Goal: Answer question/provide support

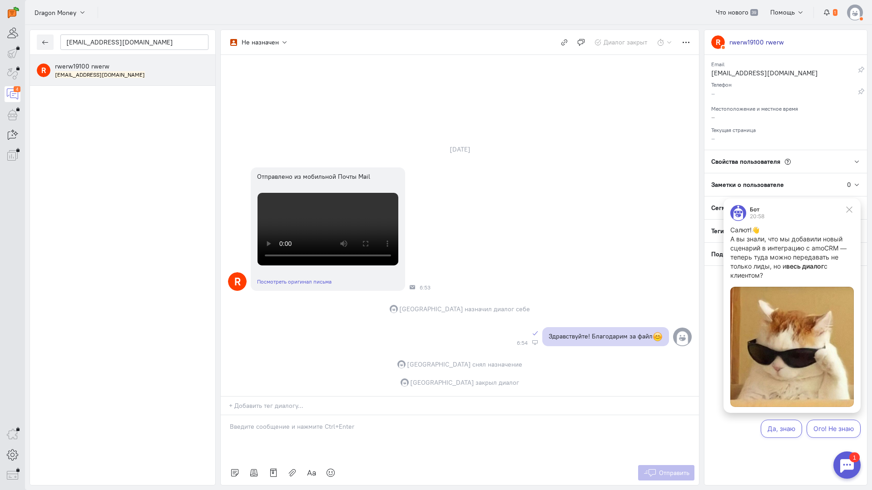
scroll to position [61, 0]
drag, startPoint x: 136, startPoint y: 42, endPoint x: 29, endPoint y: 36, distance: 107.8
click at [29, 36] on div "[EMAIL_ADDRESS][DOMAIN_NAME] R rwerw19100 rwerw [EMAIL_ADDRESS][DOMAIN_NAME] Не…" at bounding box center [448, 257] width 847 height 465
paste input "smred"
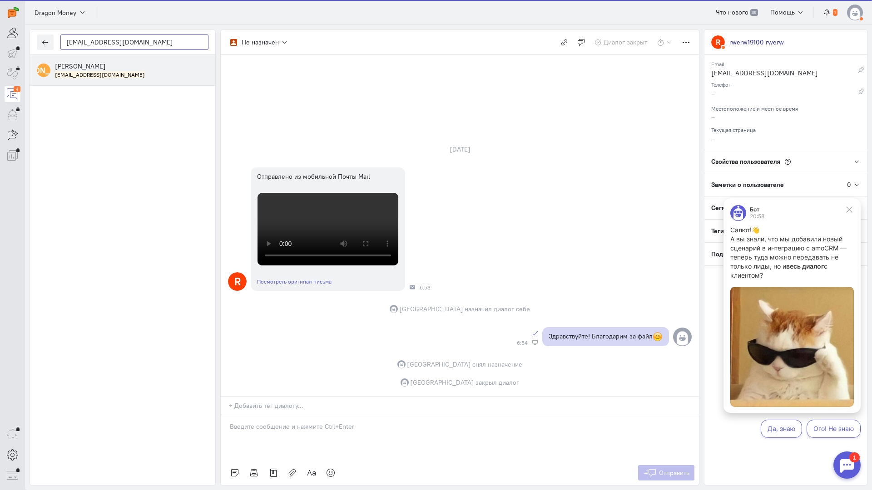
type input "[EMAIL_ADDRESS][DOMAIN_NAME]"
click at [88, 71] on small "[EMAIL_ADDRESS][DOMAIN_NAME]" at bounding box center [100, 75] width 90 height 8
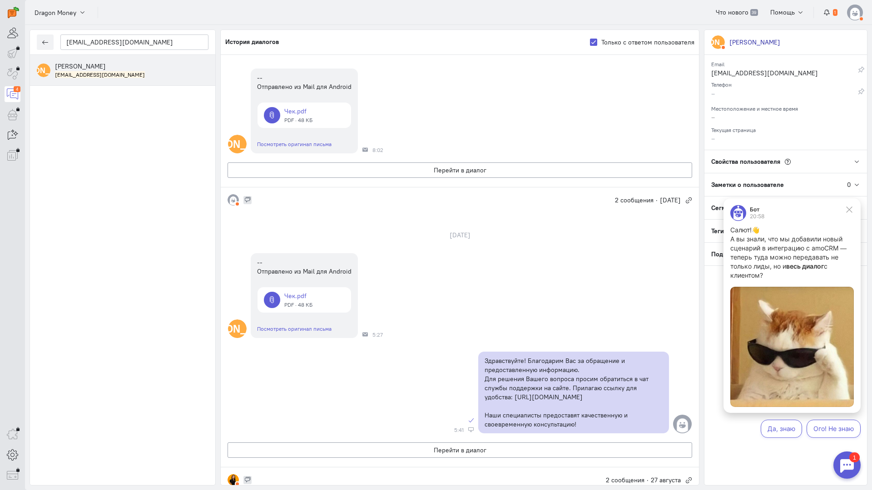
scroll to position [45, 0]
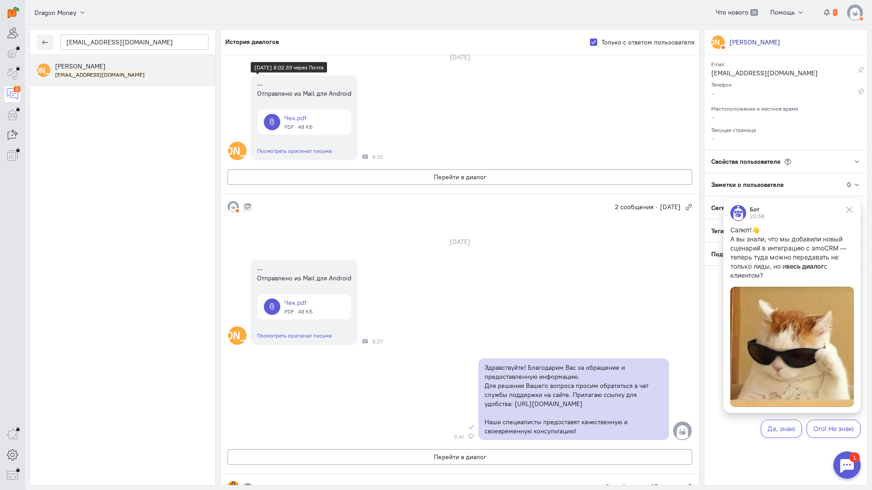
click at [300, 118] on link at bounding box center [304, 121] width 94 height 25
click at [386, 180] on button "Перейти в диалог" at bounding box center [459, 176] width 464 height 15
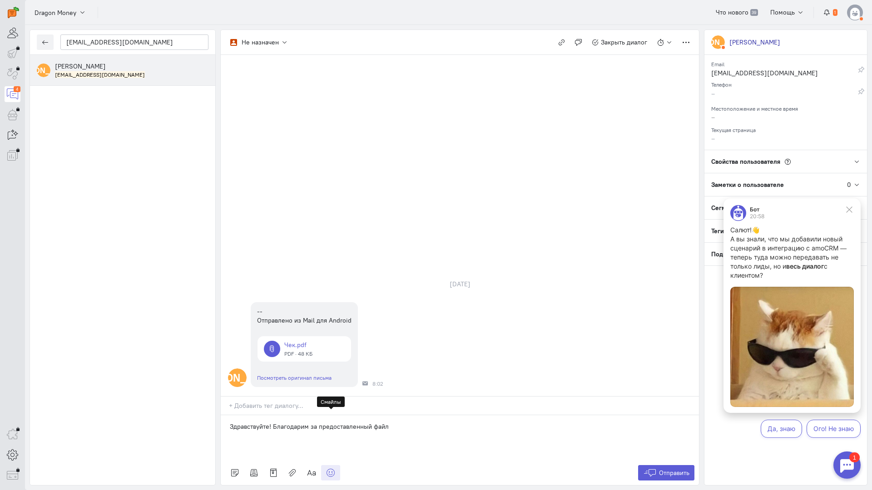
click at [326, 468] on icon at bounding box center [330, 472] width 9 height 9
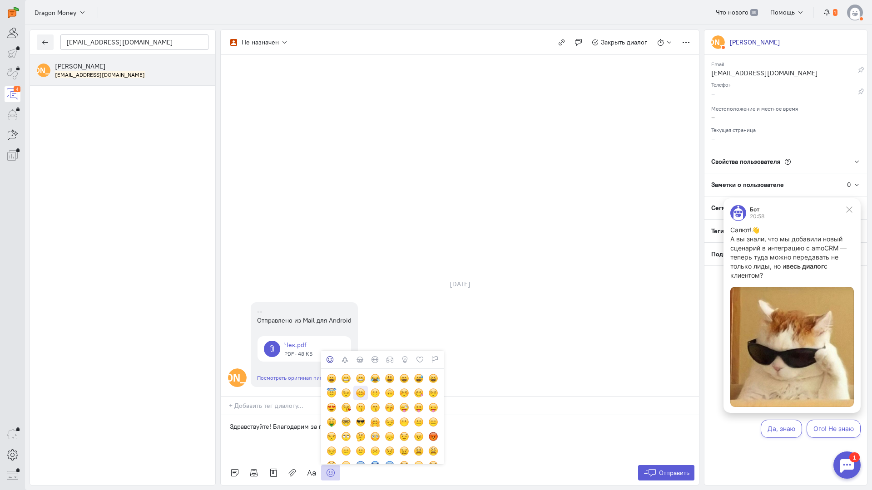
drag, startPoint x: 356, startPoint y: 335, endPoint x: 379, endPoint y: 332, distance: 22.9
click at [356, 388] on div at bounding box center [360, 393] width 10 height 10
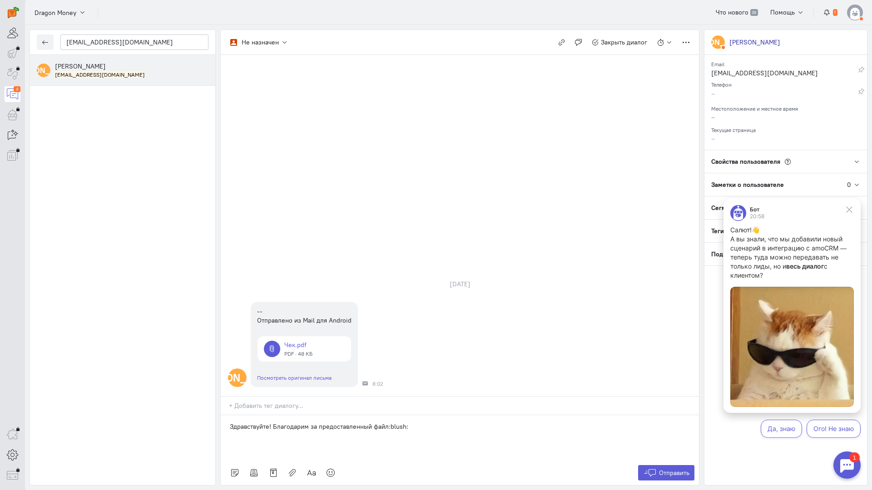
click at [470, 298] on div "Э -- Отправлено из Mail для Android Чек.pdf PDF · 48 КБ Посмотреть оригинал пис…" at bounding box center [460, 345] width 478 height 94
click at [662, 469] on span "Отправить" at bounding box center [674, 473] width 30 height 8
